Goal: Information Seeking & Learning: Learn about a topic

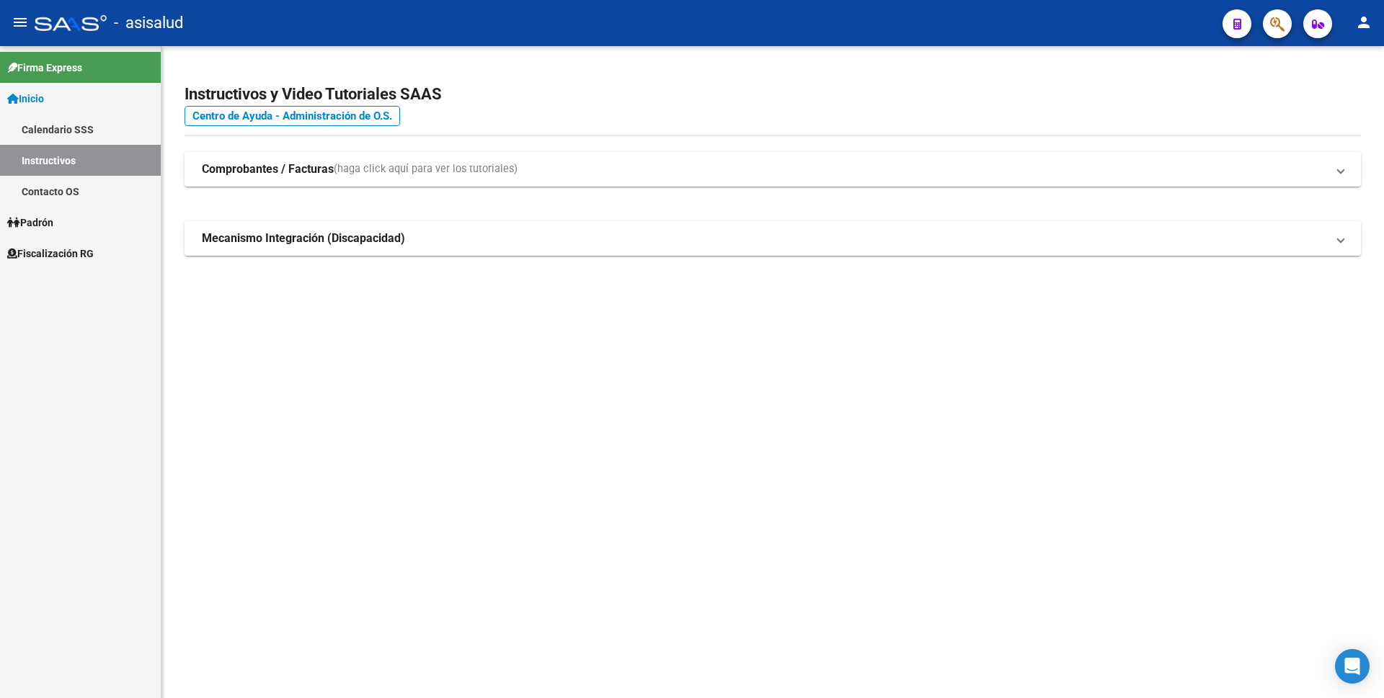
click at [66, 262] on link "Fiscalización RG" at bounding box center [80, 253] width 161 height 31
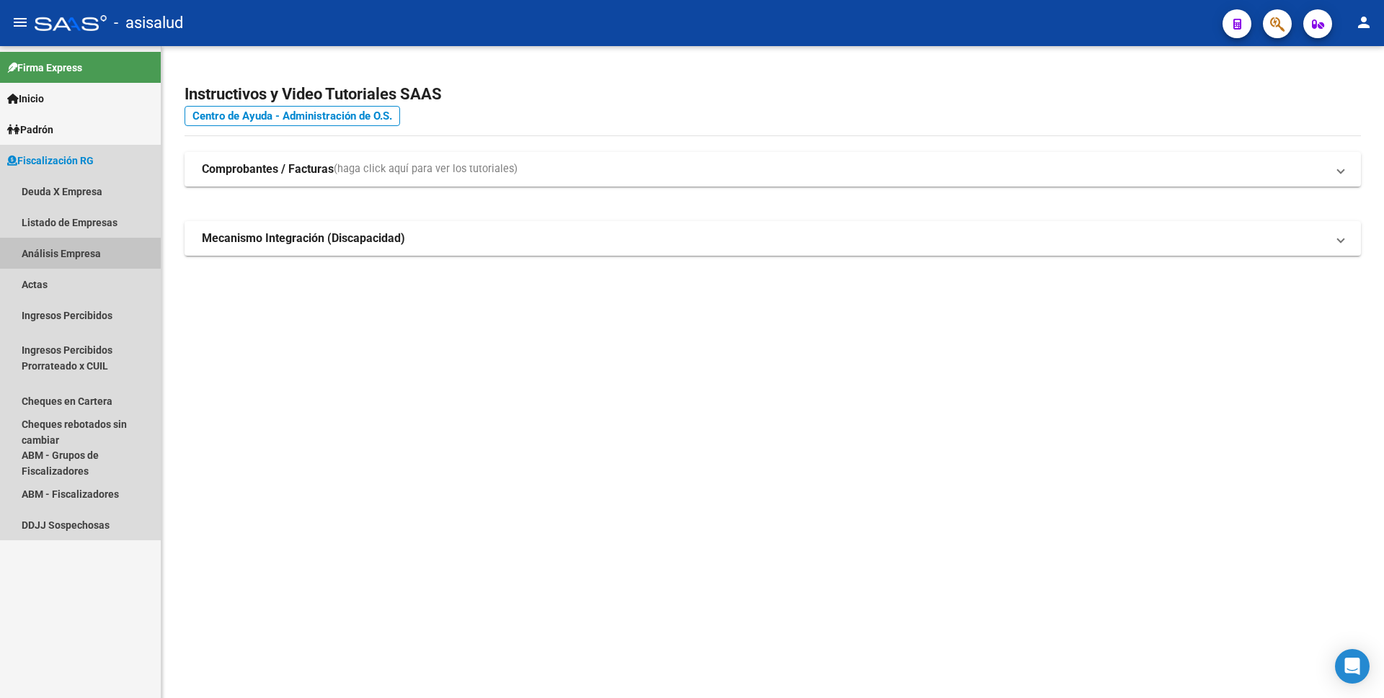
click at [97, 267] on link "Análisis Empresa" at bounding box center [80, 253] width 161 height 31
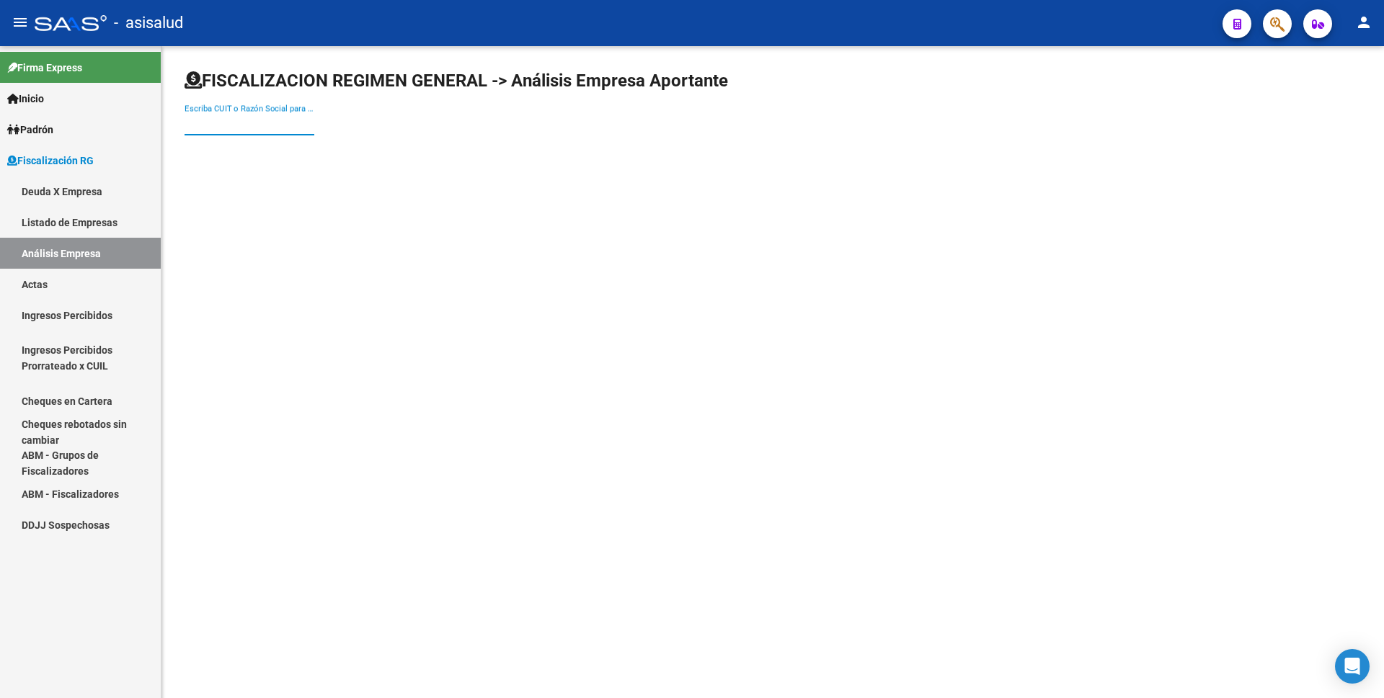
click at [268, 117] on input "Escriba CUIT o Razón Social para buscar" at bounding box center [249, 123] width 130 height 13
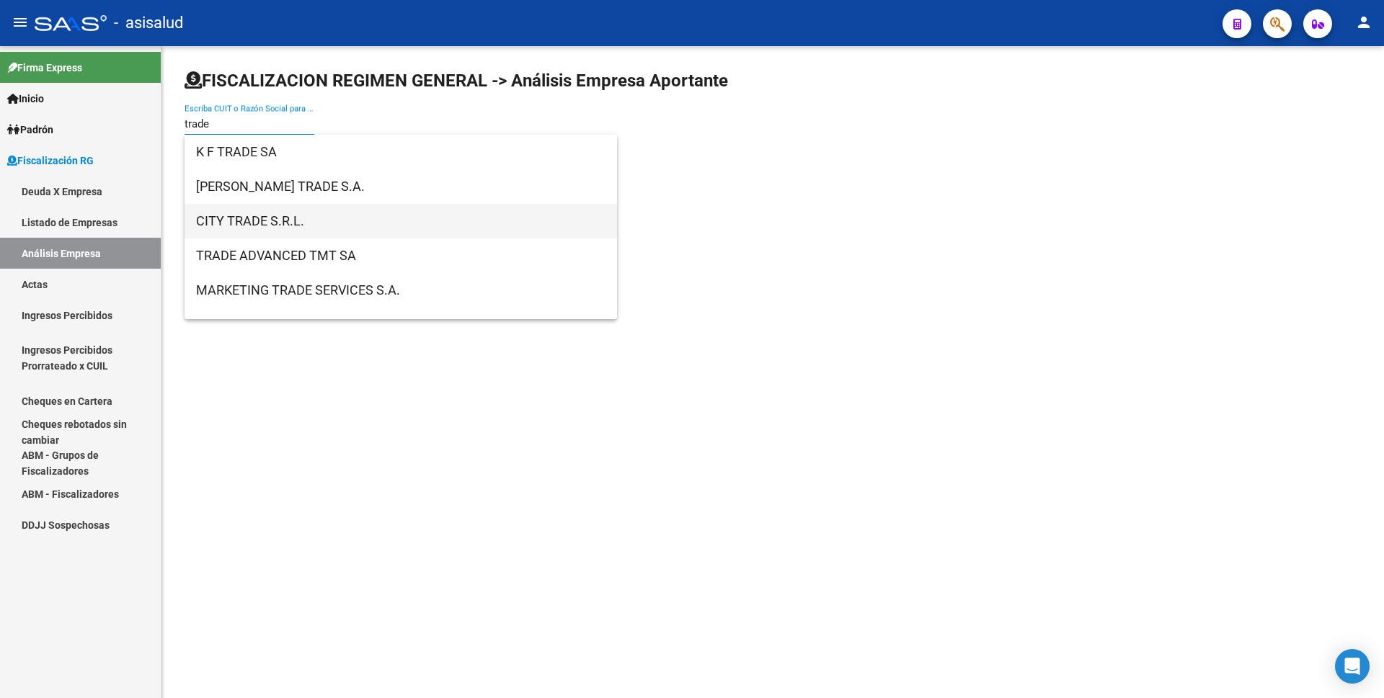
type input "trade"
click at [300, 220] on span "CITY TRADE S.R.L." at bounding box center [400, 221] width 409 height 35
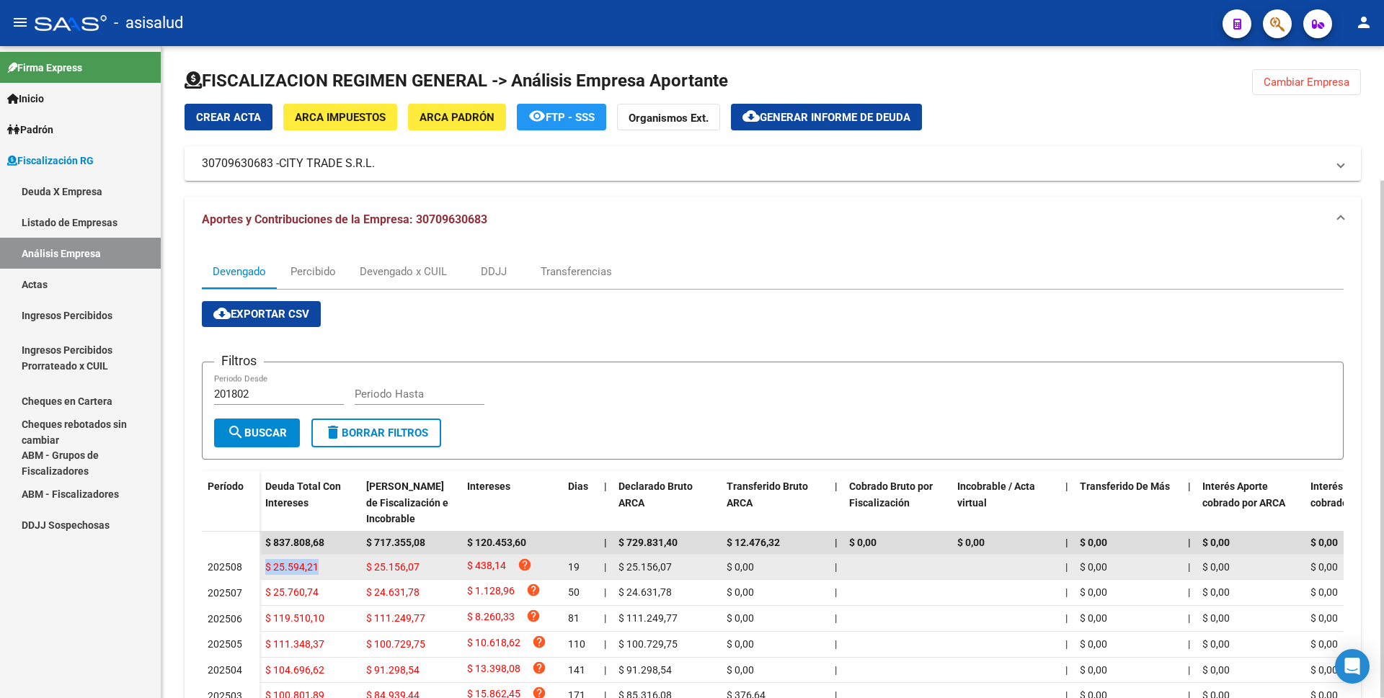
drag, startPoint x: 264, startPoint y: 569, endPoint x: 321, endPoint y: 572, distance: 57.0
click at [321, 572] on datatable-body-cell "$ 25.594,21" at bounding box center [309, 567] width 101 height 25
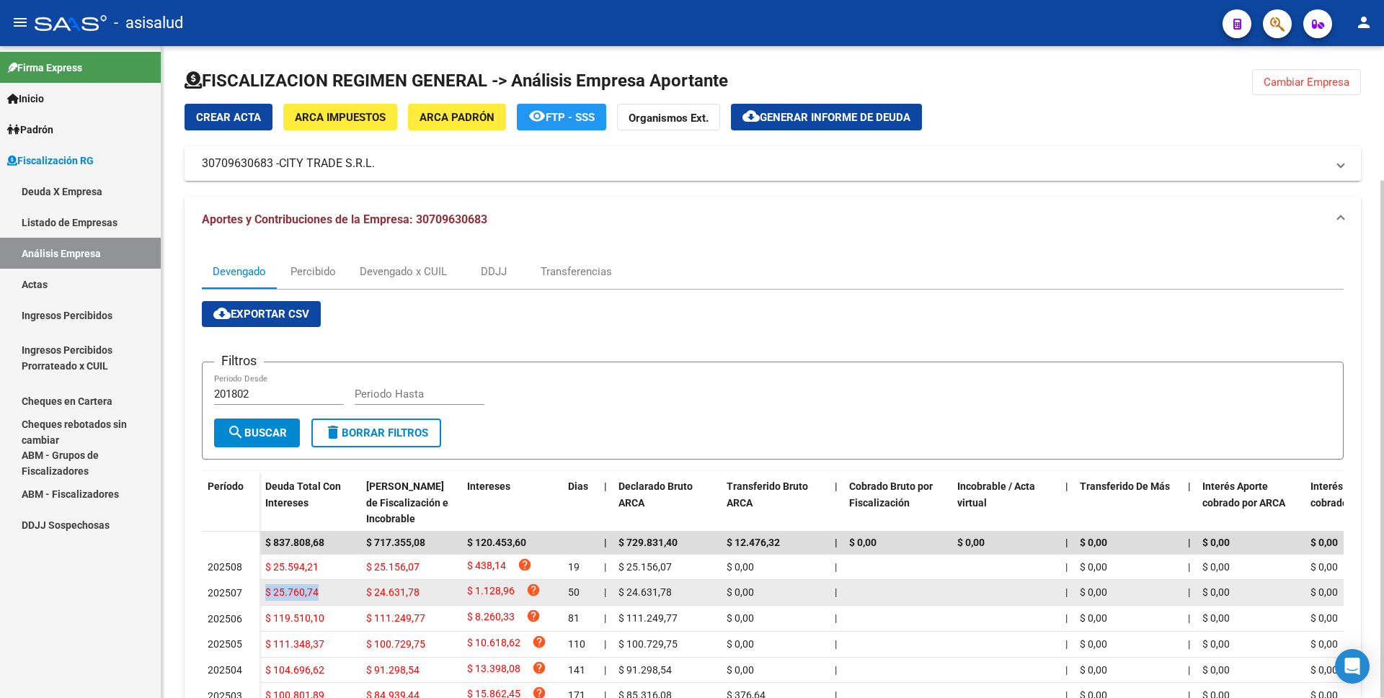
drag, startPoint x: 267, startPoint y: 593, endPoint x: 321, endPoint y: 596, distance: 54.1
click at [321, 596] on div "$ 25.760,74" at bounding box center [309, 592] width 89 height 17
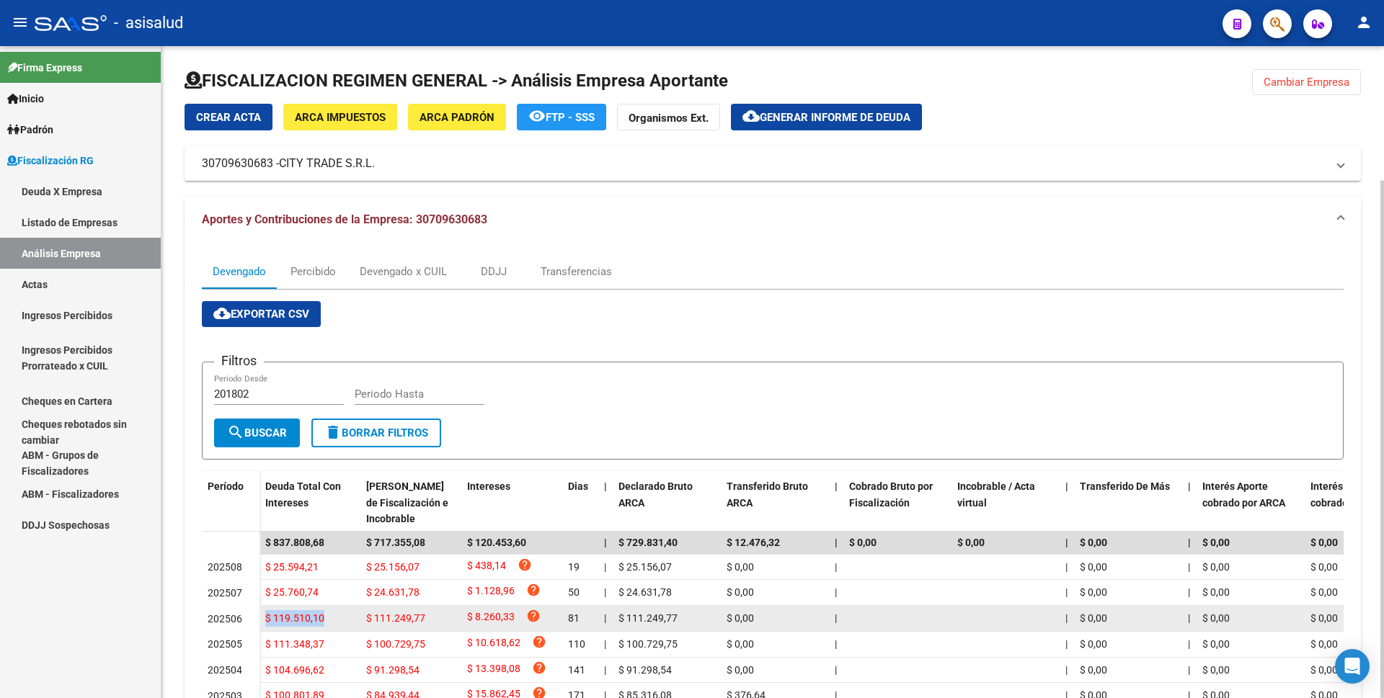
drag, startPoint x: 264, startPoint y: 621, endPoint x: 340, endPoint y: 627, distance: 75.9
click at [340, 627] on datatable-body-cell "$ 119.510,10" at bounding box center [309, 618] width 101 height 25
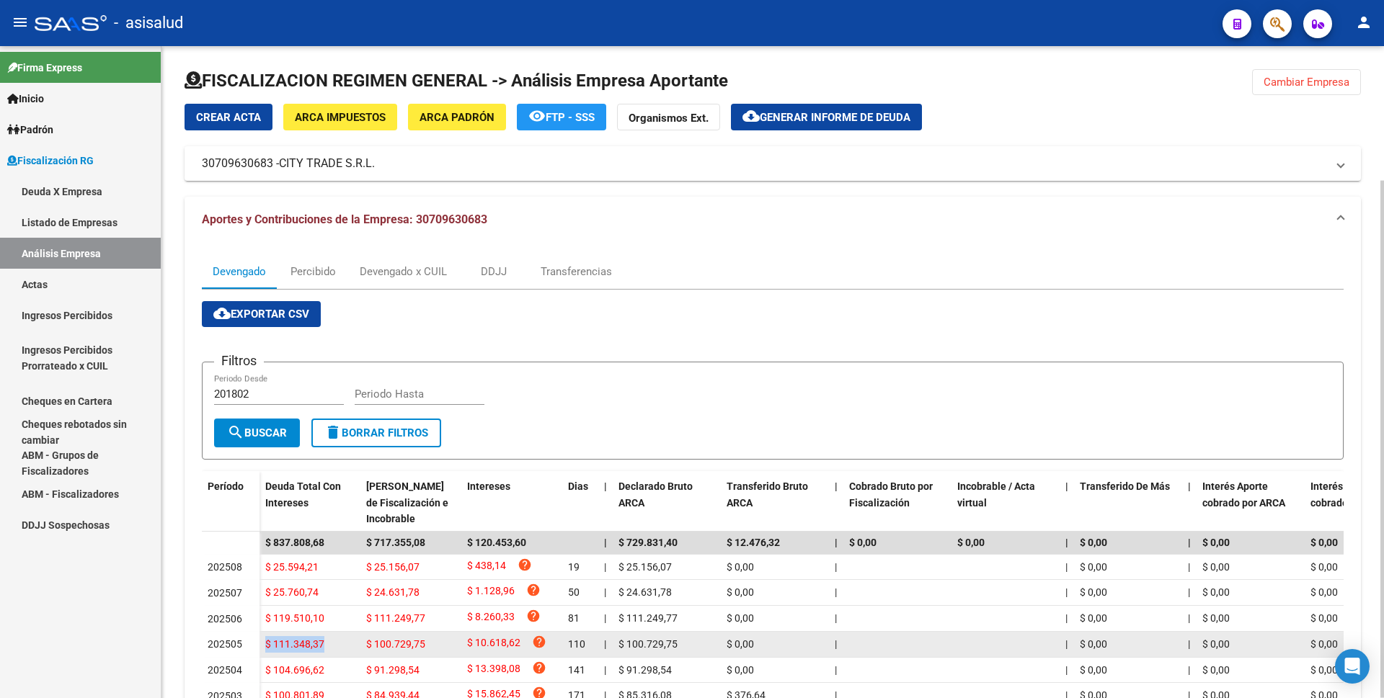
drag, startPoint x: 264, startPoint y: 646, endPoint x: 328, endPoint y: 648, distance: 64.2
click at [328, 648] on datatable-body-cell "$ 111.348,37" at bounding box center [309, 644] width 101 height 25
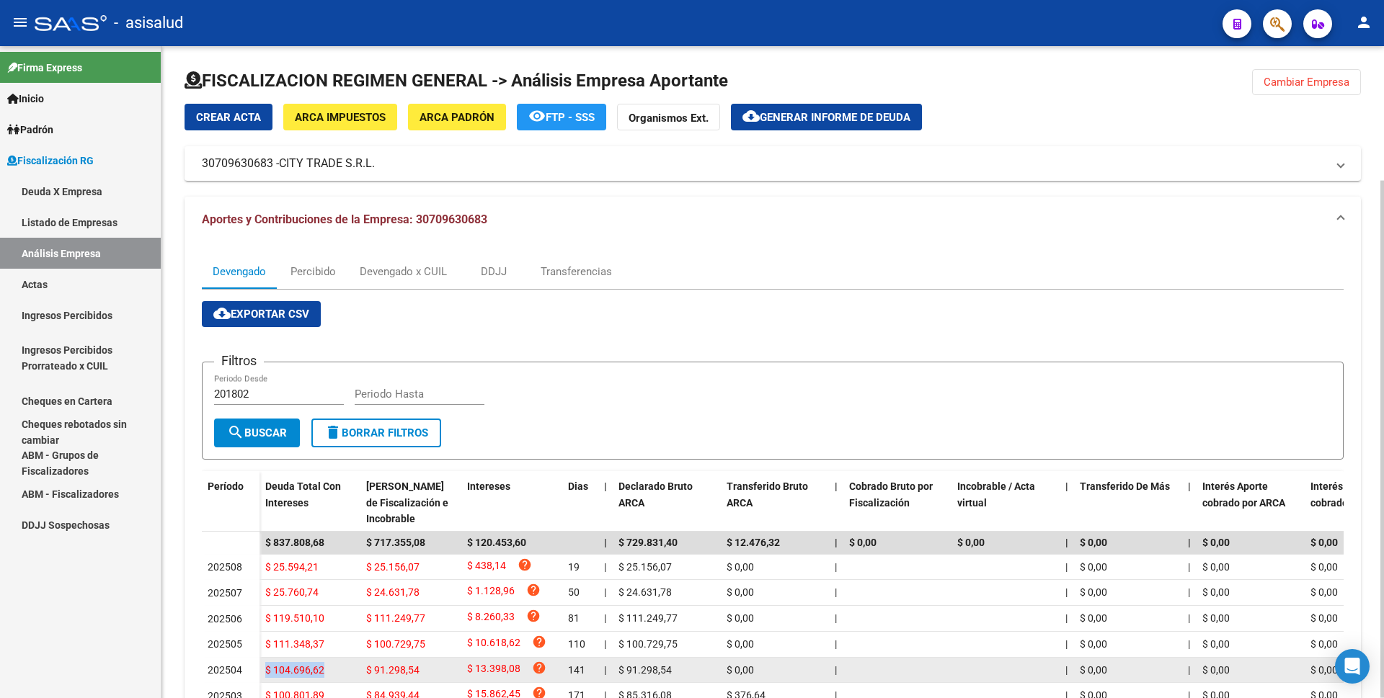
drag, startPoint x: 267, startPoint y: 670, endPoint x: 339, endPoint y: 677, distance: 72.4
click at [339, 677] on div "$ 104.696,62" at bounding box center [309, 670] width 89 height 17
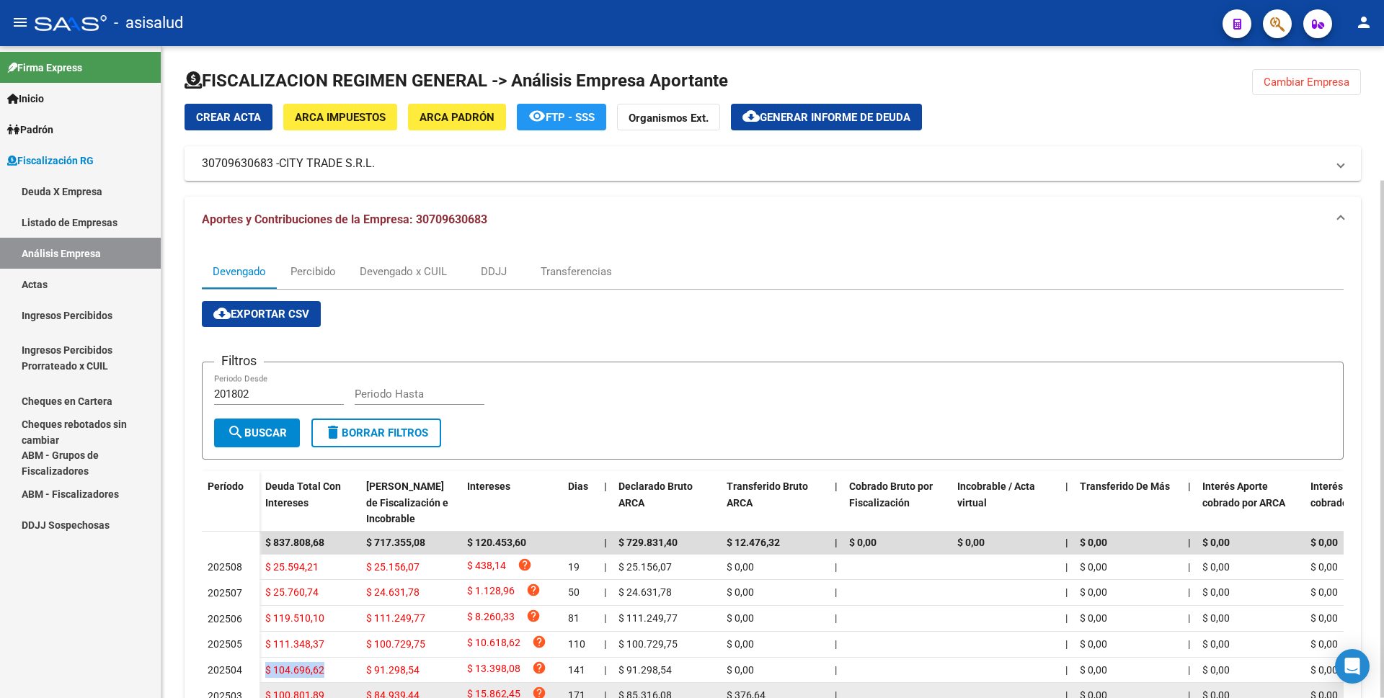
scroll to position [72, 0]
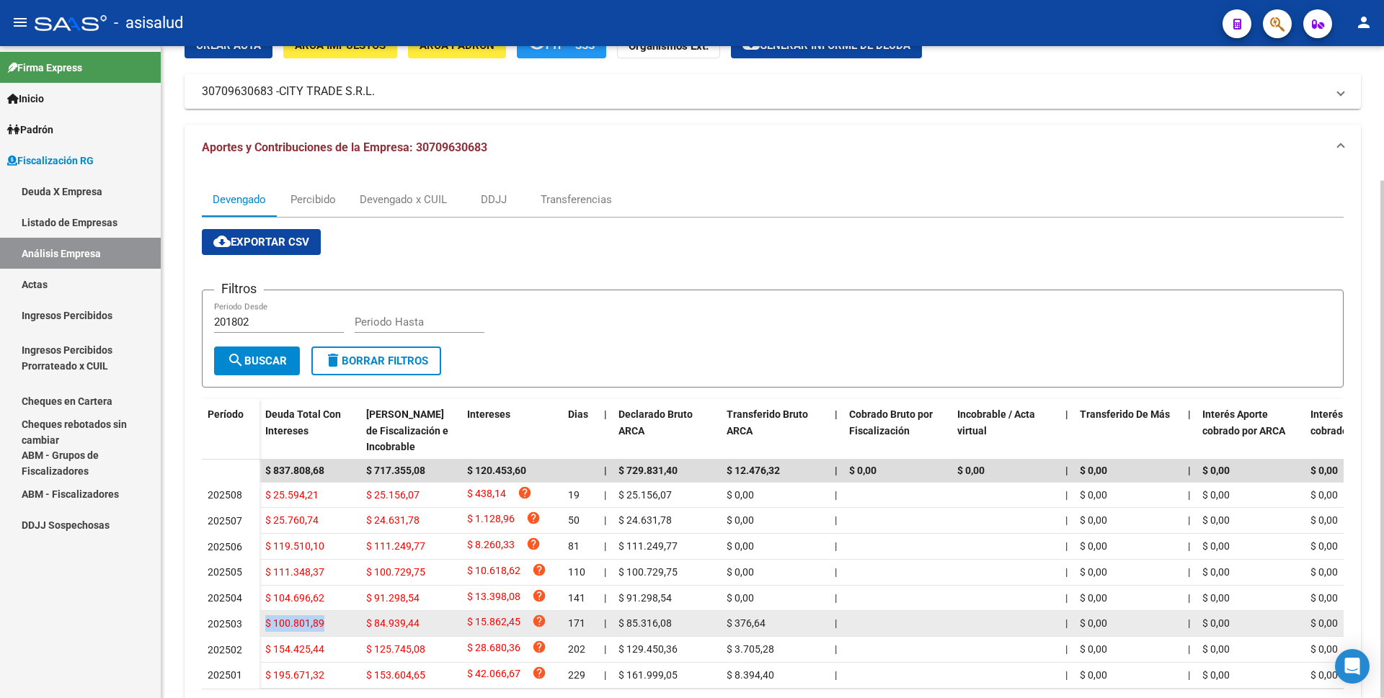
drag, startPoint x: 265, startPoint y: 625, endPoint x: 336, endPoint y: 628, distance: 70.7
click at [336, 628] on div "$ 100.801,89" at bounding box center [309, 623] width 89 height 17
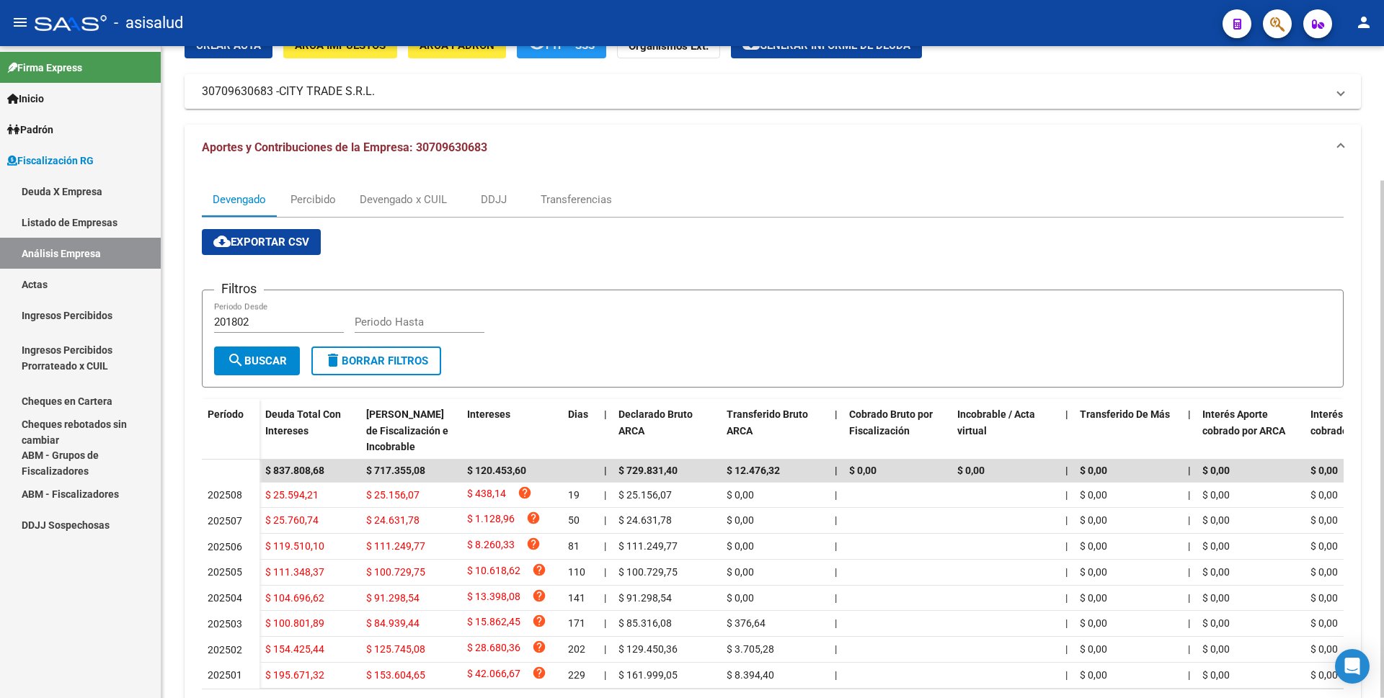
click at [806, 151] on mat-panel-title "Aportes y Contribuciones de la Empresa: 30709630683" at bounding box center [764, 148] width 1124 height 16
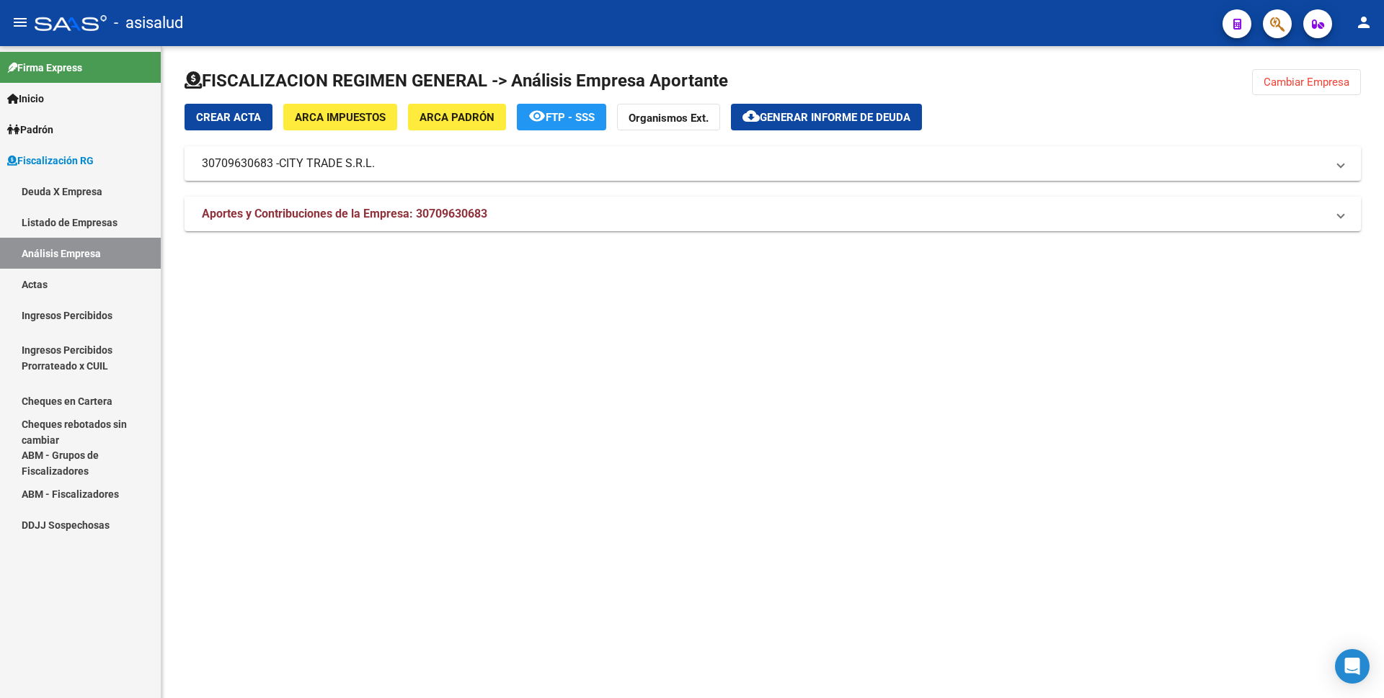
scroll to position [0, 0]
click at [373, 159] on span "CITY TRADE S.R.L." at bounding box center [327, 164] width 96 height 16
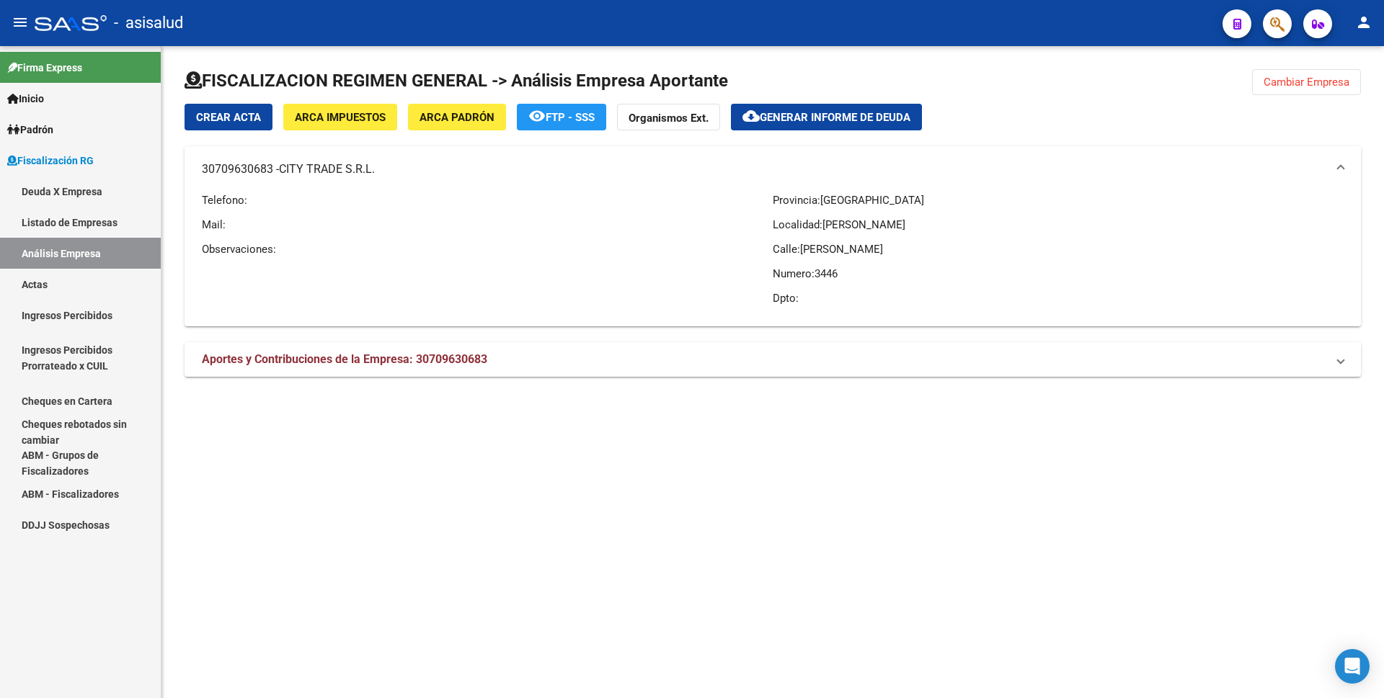
click at [466, 198] on p "Telefono:" at bounding box center [487, 200] width 571 height 16
click at [1342, 170] on span at bounding box center [1340, 169] width 6 height 16
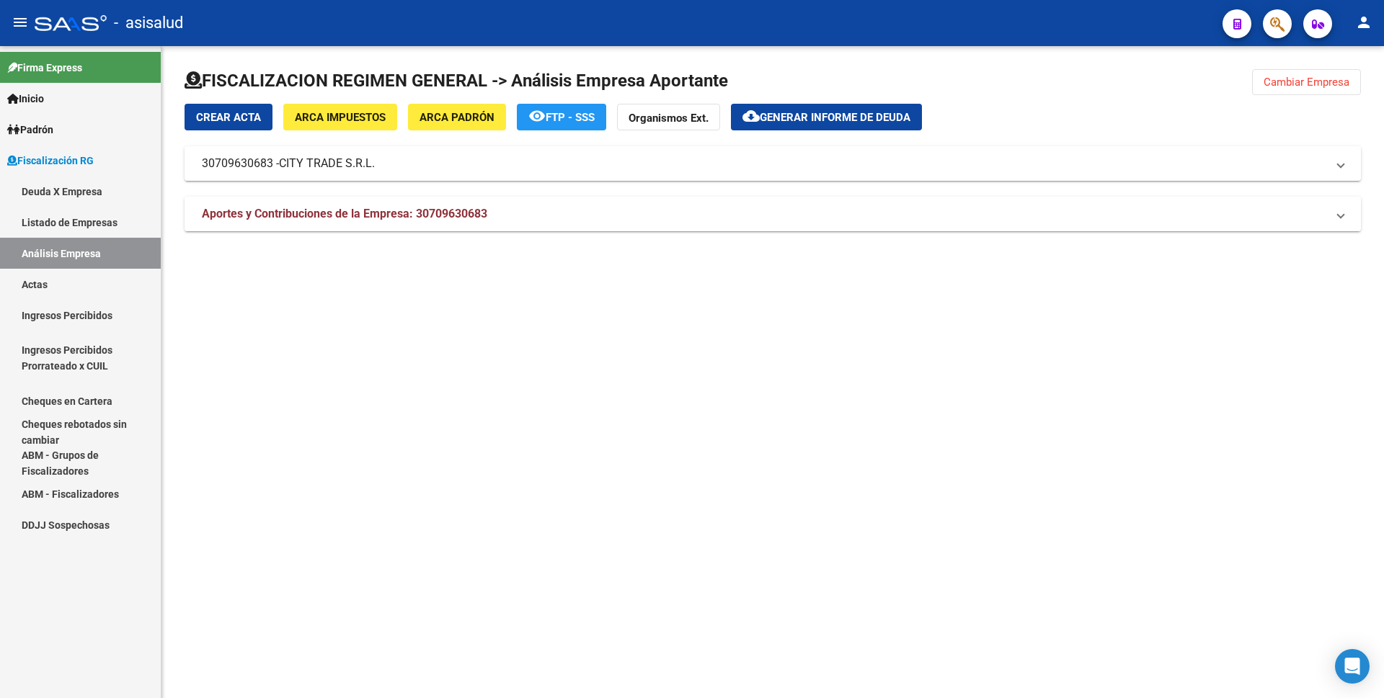
click at [1337, 209] on span "Aportes y Contribuciones de la Empresa: 30709630683" at bounding box center [770, 214] width 1136 height 16
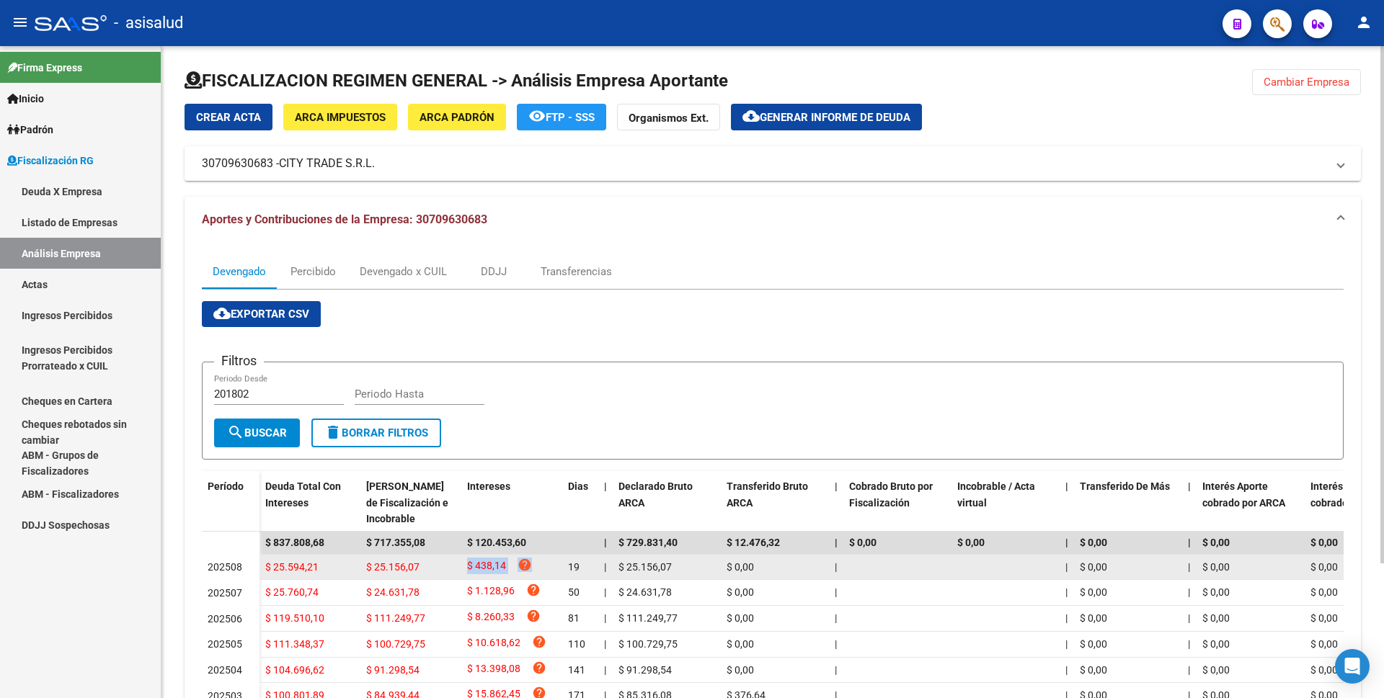
drag, startPoint x: 467, startPoint y: 570, endPoint x: 534, endPoint y: 566, distance: 67.1
click at [534, 566] on div "$ 438,14 help" at bounding box center [511, 567] width 89 height 19
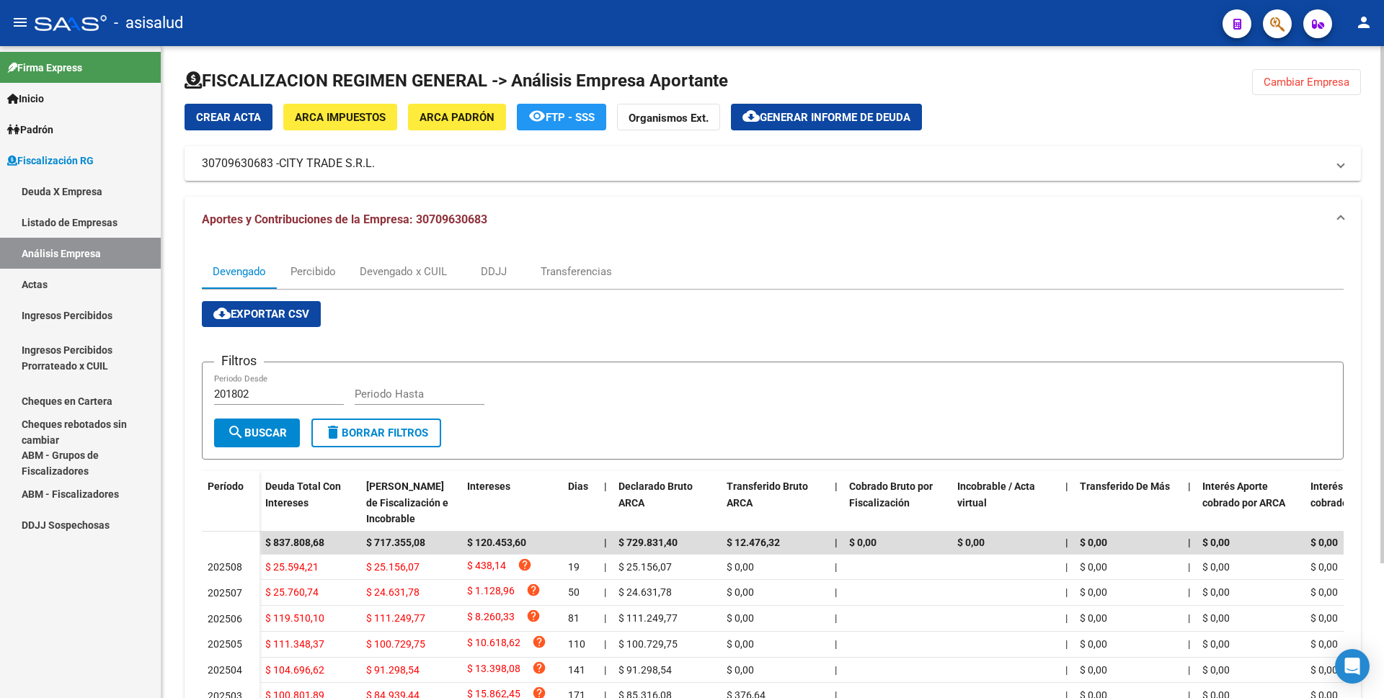
click at [563, 331] on div "cloud_download Exportar CSV Filtros 201802 Periodo Desde Periodo Hasta search B…" at bounding box center [772, 549] width 1141 height 496
drag, startPoint x: 221, startPoint y: 361, endPoint x: 258, endPoint y: 360, distance: 36.8
click at [258, 360] on h3 "Filtros" at bounding box center [239, 361] width 50 height 20
click at [254, 365] on h3 "Filtros" at bounding box center [239, 361] width 50 height 20
drag, startPoint x: 255, startPoint y: 360, endPoint x: 223, endPoint y: 362, distance: 32.5
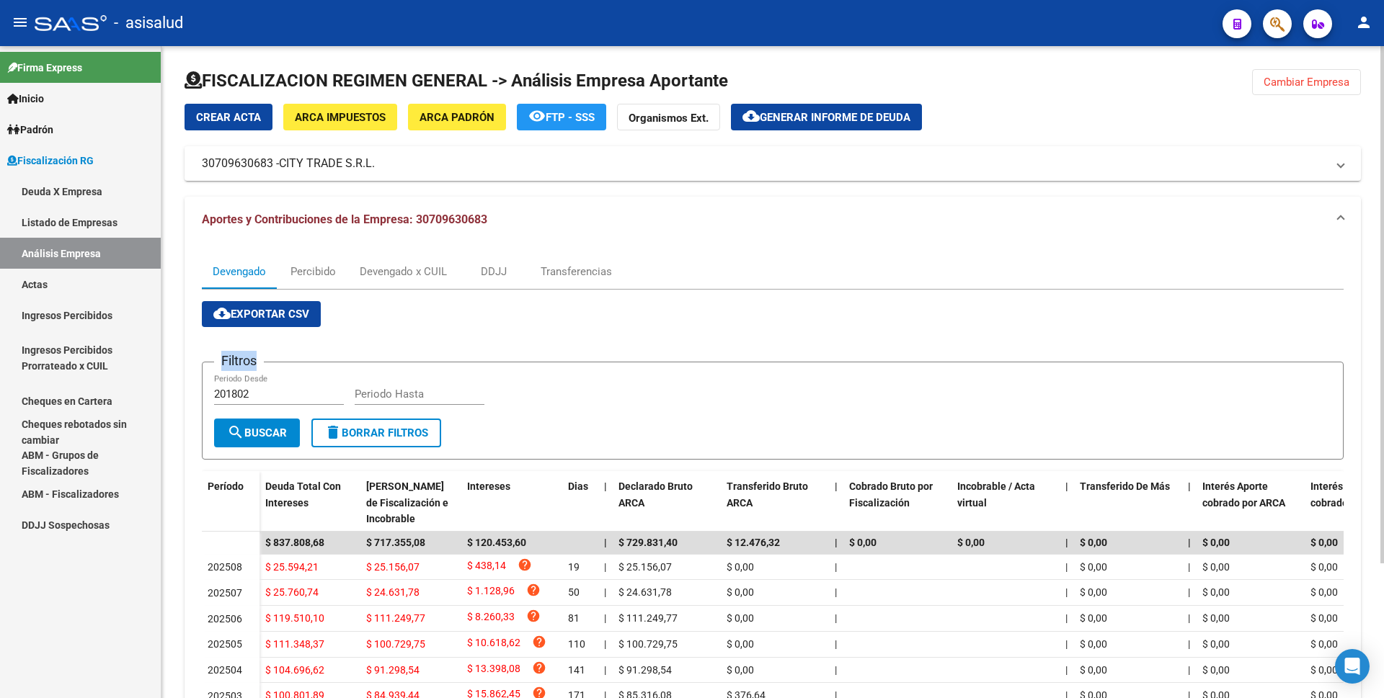
click at [223, 362] on h3 "Filtros" at bounding box center [239, 361] width 50 height 20
click at [416, 341] on app-list-header "Filtros 201802 Periodo Desde Periodo Hasta search Buscar delete Borrar Filtros" at bounding box center [772, 399] width 1141 height 121
drag, startPoint x: 221, startPoint y: 364, endPoint x: 254, endPoint y: 362, distance: 32.5
click at [254, 362] on h3 "Filtros" at bounding box center [239, 361] width 50 height 20
click at [259, 361] on h3 "Filtros" at bounding box center [239, 361] width 50 height 20
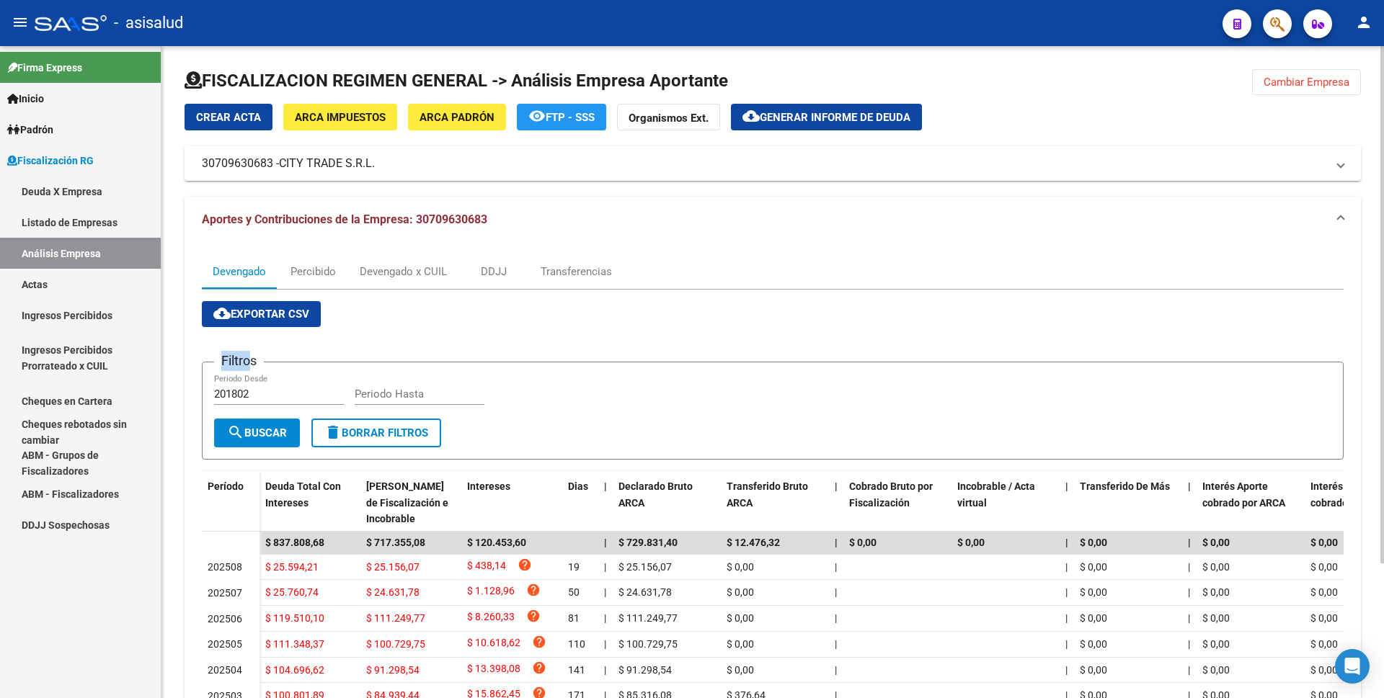
drag, startPoint x: 253, startPoint y: 360, endPoint x: 224, endPoint y: 360, distance: 28.8
click at [224, 360] on h3 "Filtros" at bounding box center [239, 361] width 50 height 20
click at [222, 360] on h3 "Filtros" at bounding box center [239, 361] width 50 height 20
drag, startPoint x: 222, startPoint y: 360, endPoint x: 243, endPoint y: 360, distance: 20.9
click at [243, 360] on h3 "Filtros" at bounding box center [239, 361] width 50 height 20
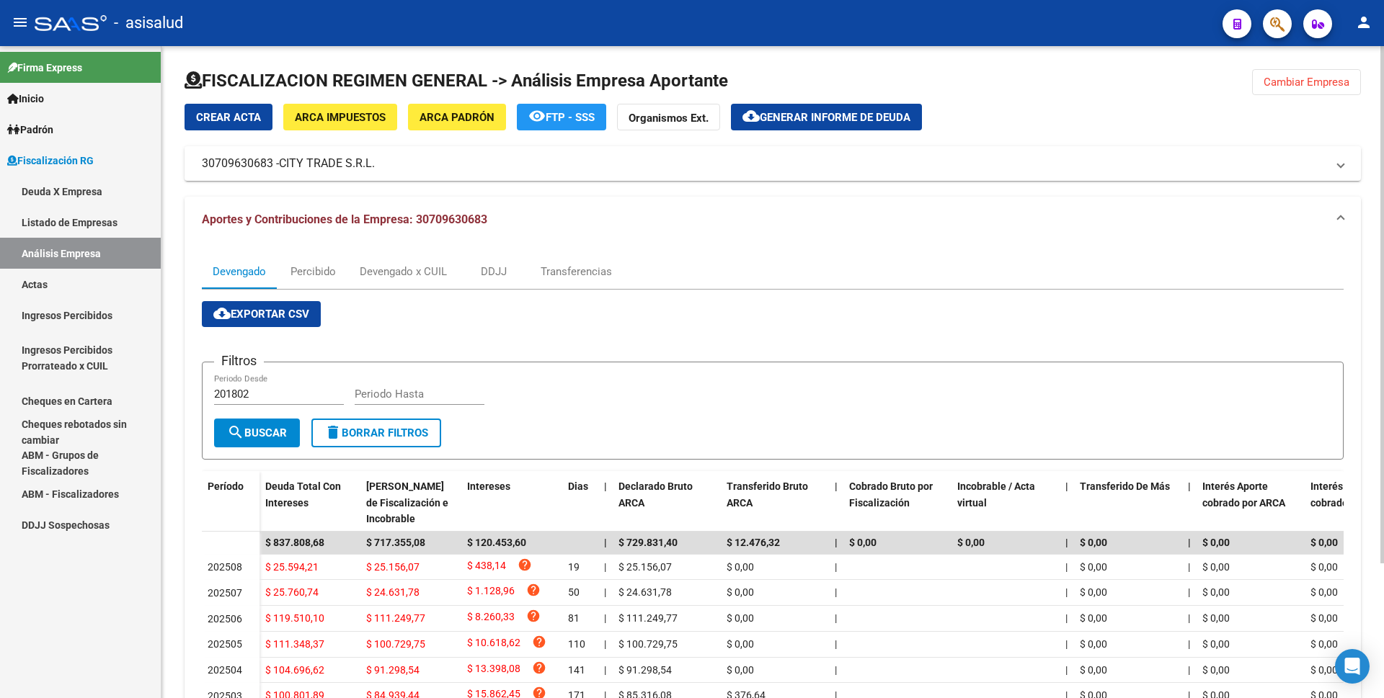
click at [409, 340] on app-list-header "Filtros 201802 Periodo Desde Periodo Hasta search Buscar delete Borrar Filtros" at bounding box center [772, 399] width 1141 height 121
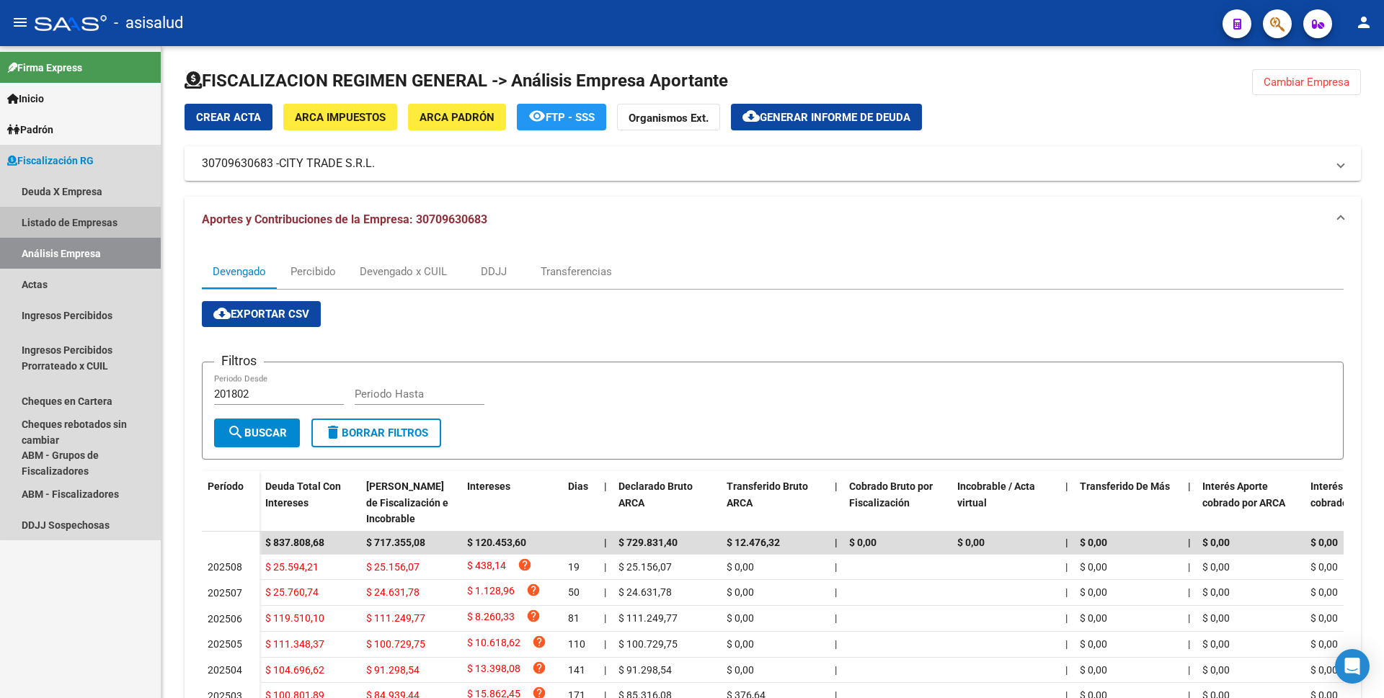
click at [89, 234] on link "Listado de Empresas" at bounding box center [80, 222] width 161 height 31
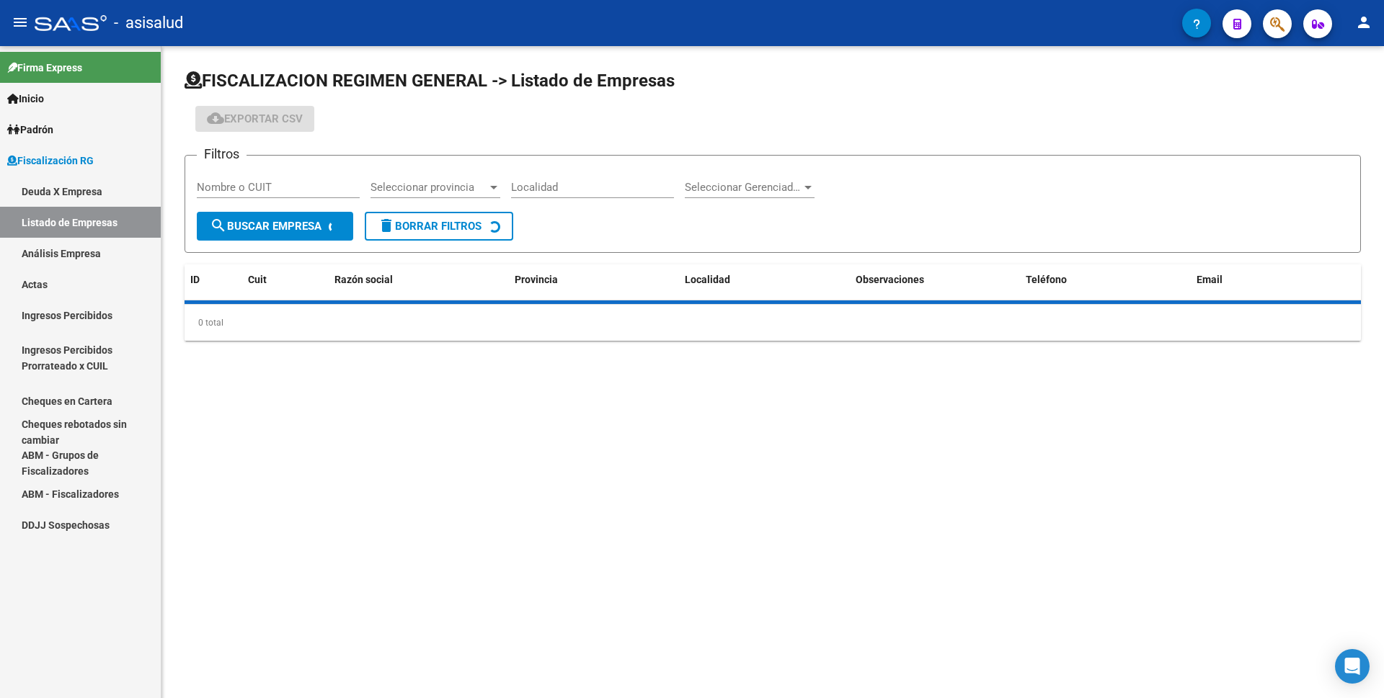
click at [86, 255] on link "Análisis Empresa" at bounding box center [80, 253] width 161 height 31
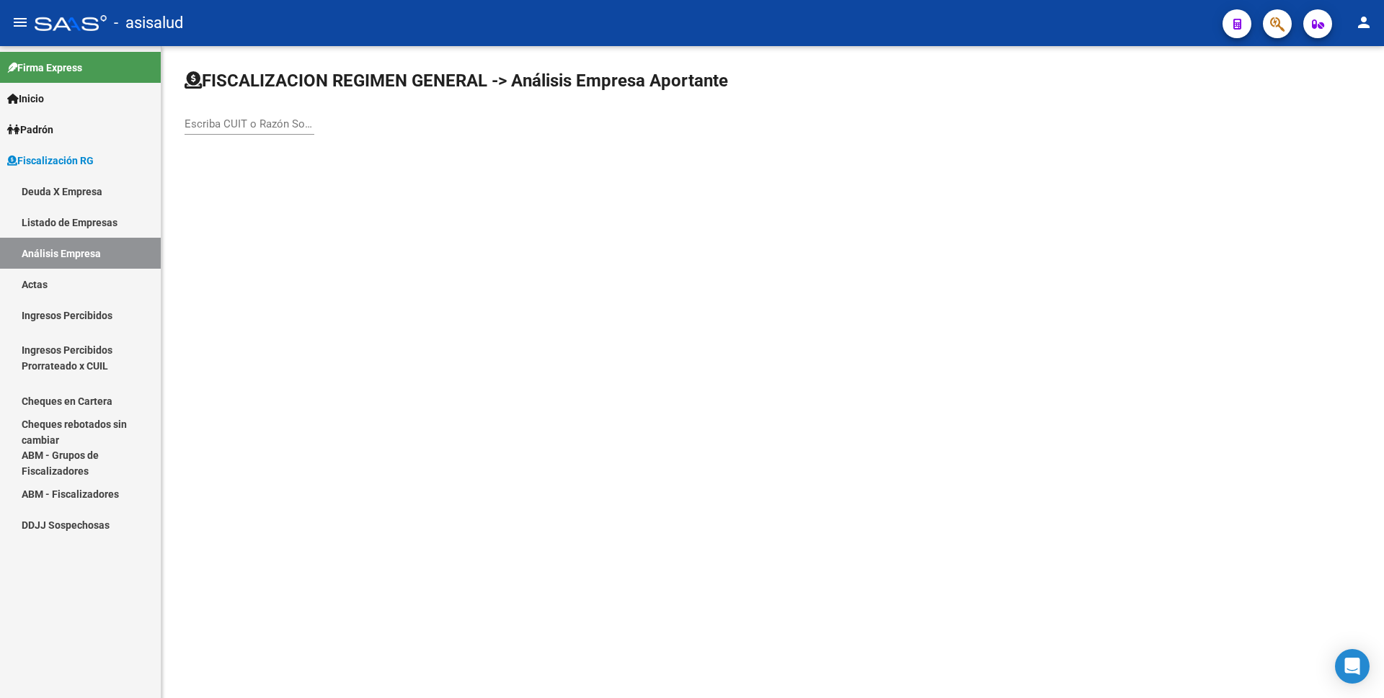
click at [227, 125] on input "Escriba CUIT o Razón Social para buscar" at bounding box center [249, 123] width 130 height 13
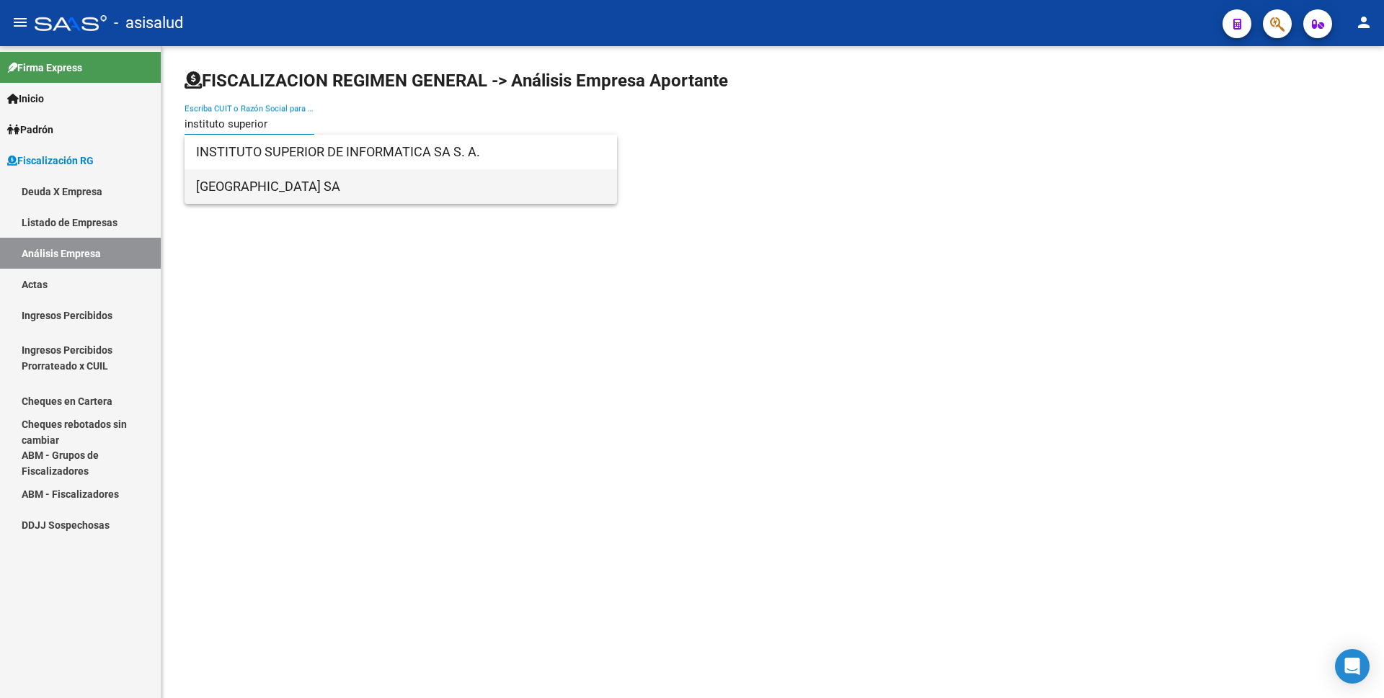
type input "instituto superior"
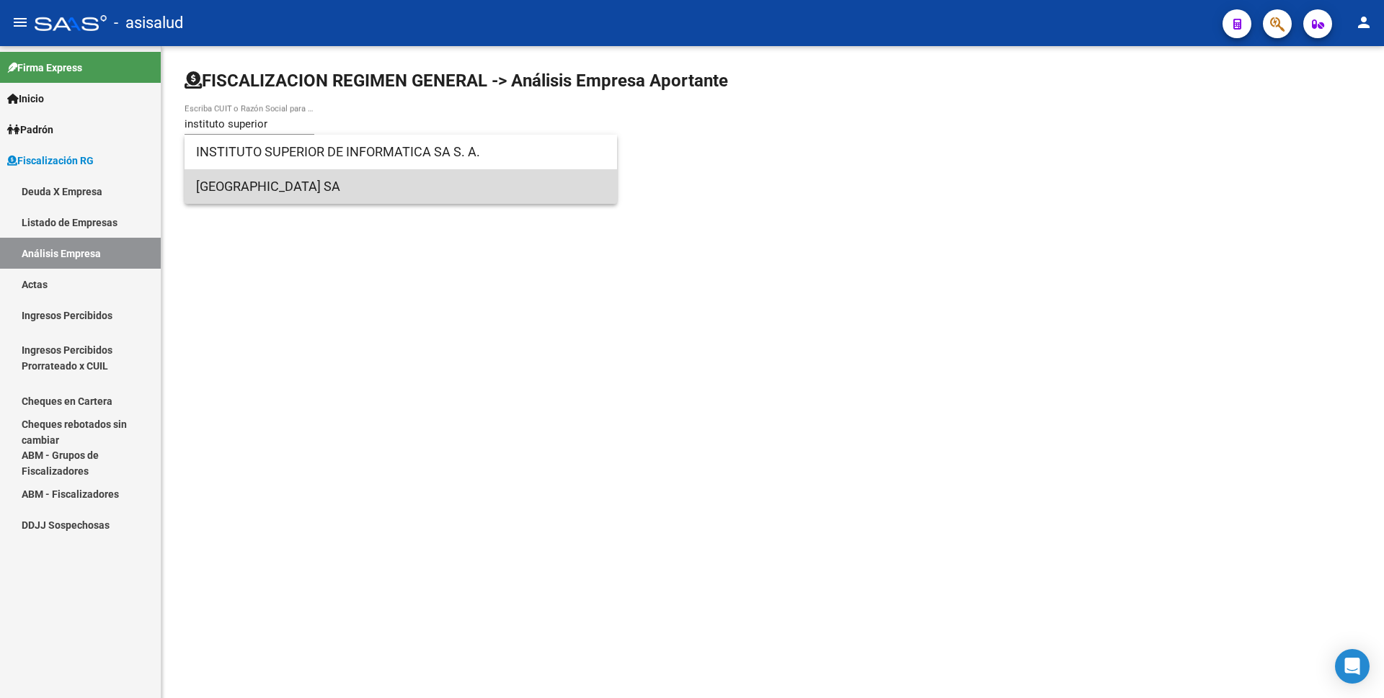
click at [473, 181] on span "[GEOGRAPHIC_DATA] SA" at bounding box center [400, 186] width 409 height 35
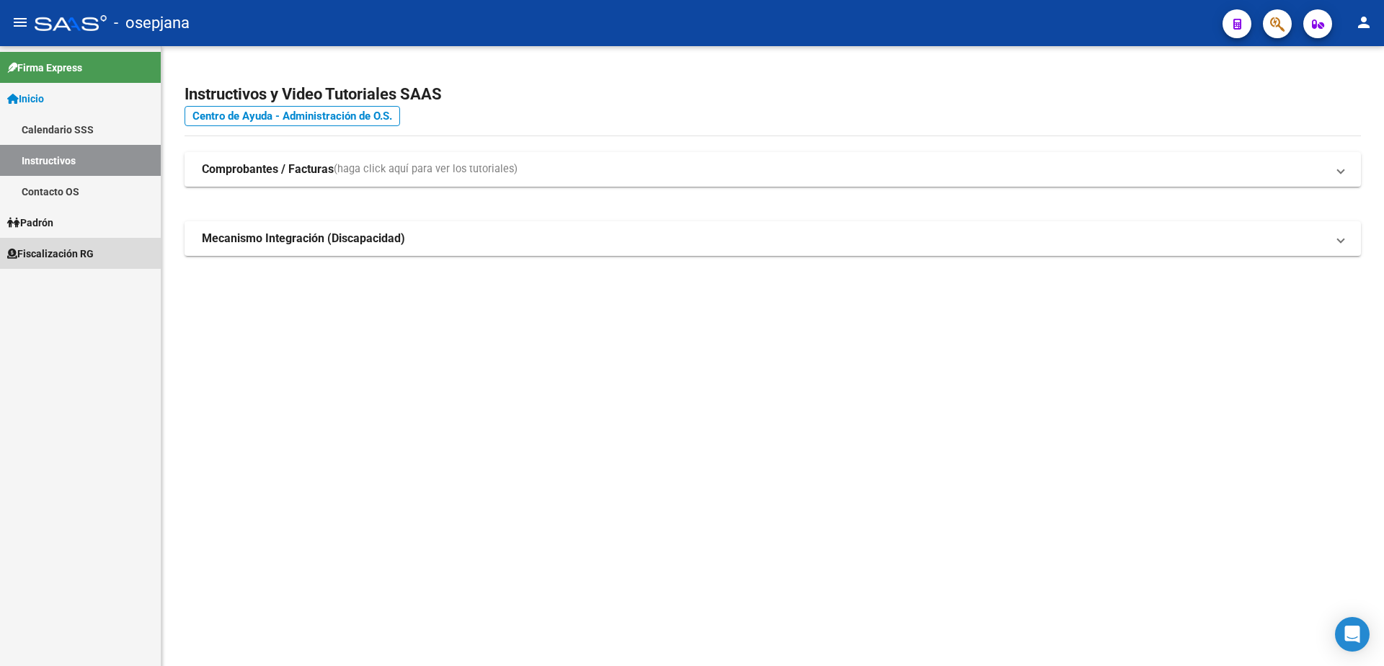
click at [58, 257] on span "Fiscalización RG" at bounding box center [50, 254] width 86 height 16
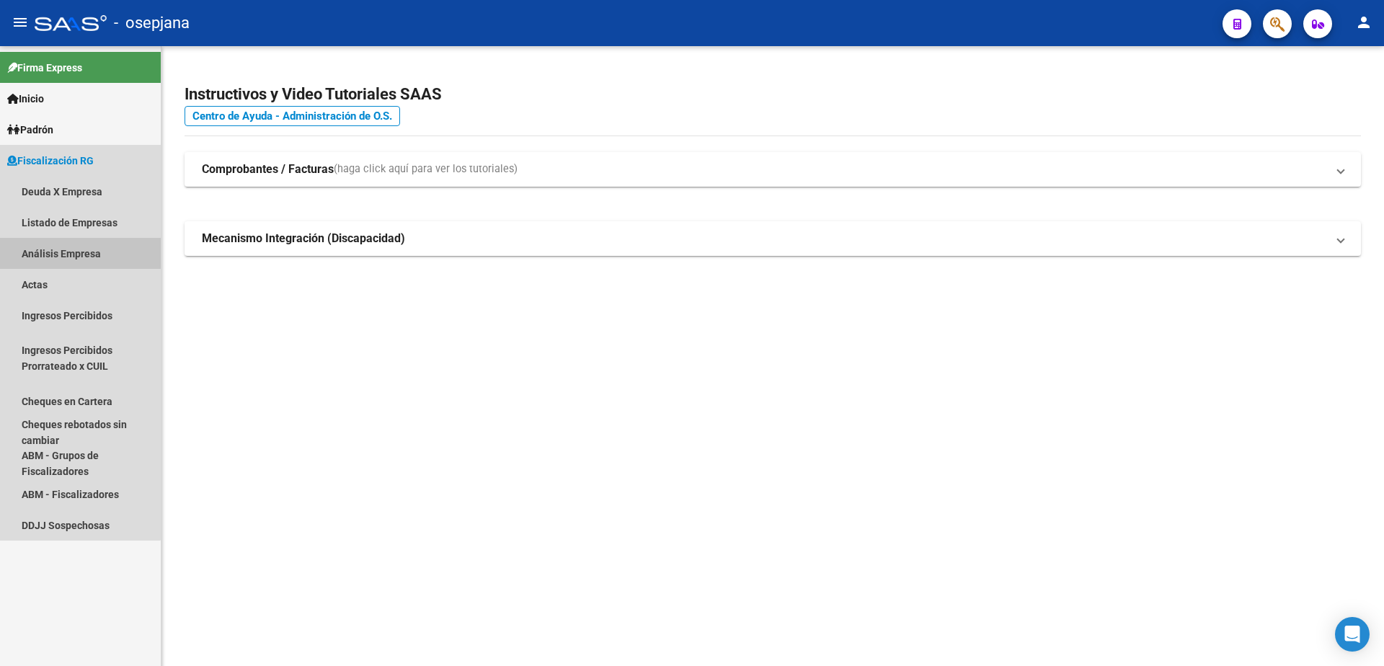
click at [64, 244] on link "Análisis Empresa" at bounding box center [80, 253] width 161 height 31
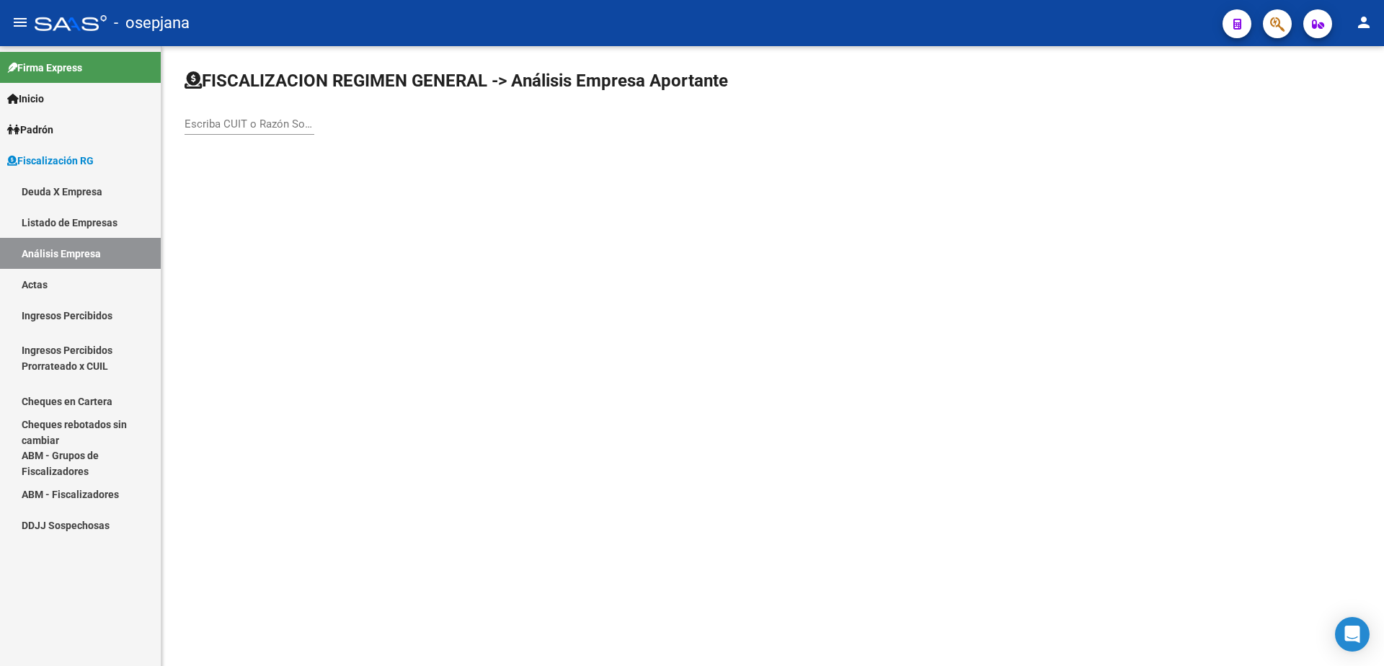
click at [239, 124] on input "Escriba CUIT o Razón Social para buscar" at bounding box center [249, 123] width 130 height 13
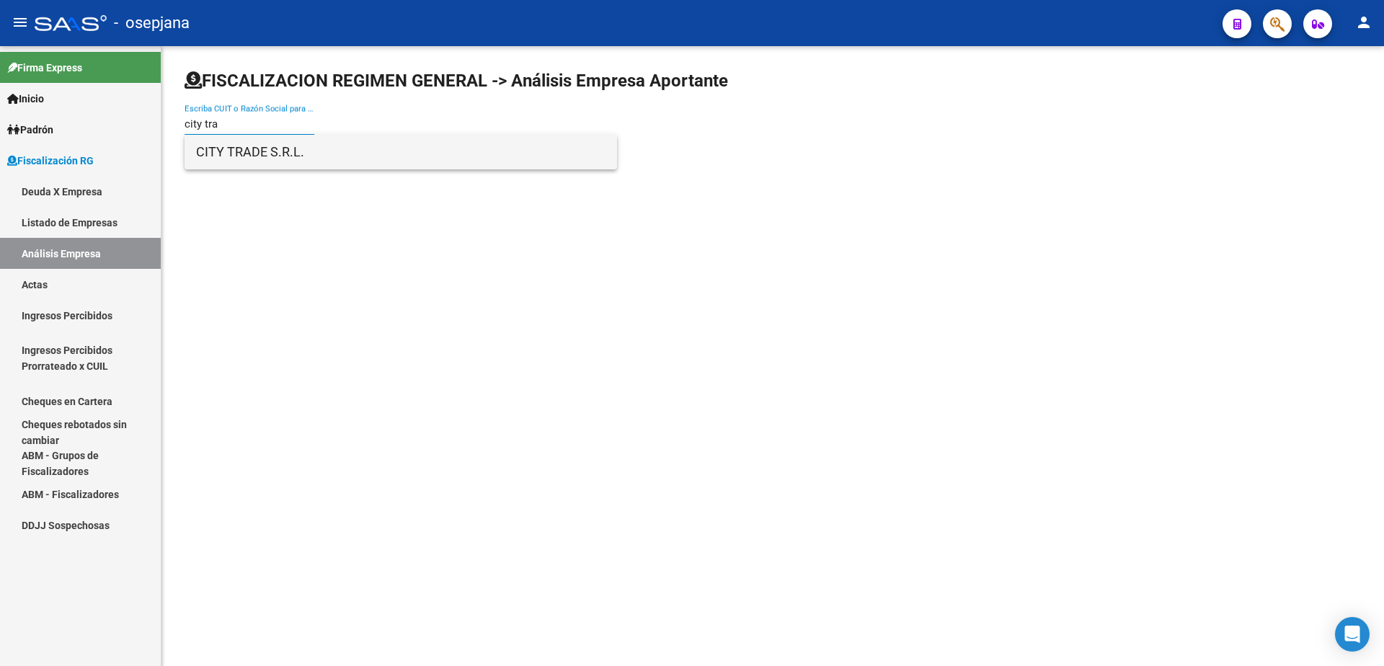
type input "city tra"
click at [259, 153] on span "CITY TRADE S.R.L." at bounding box center [400, 152] width 409 height 35
